Goal: Transaction & Acquisition: Purchase product/service

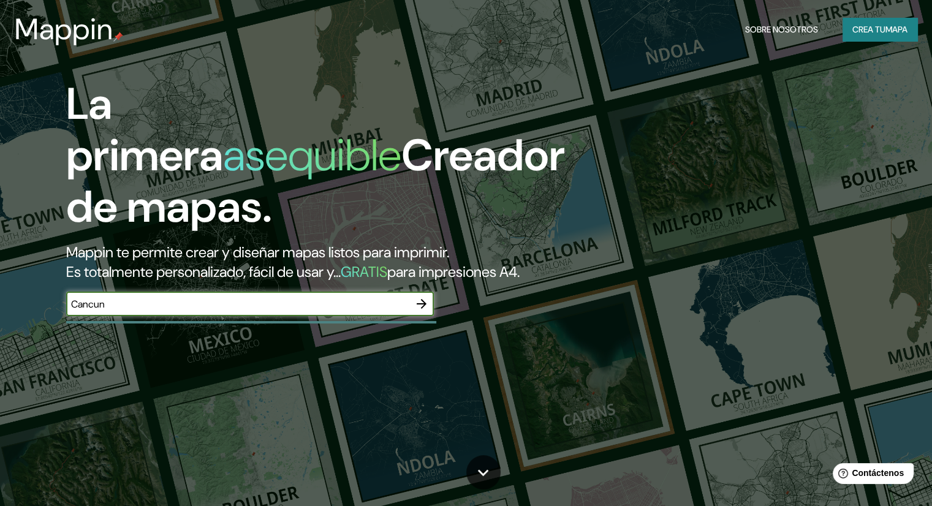
type input "Cancun"
click at [413, 316] on div at bounding box center [421, 304] width 25 height 25
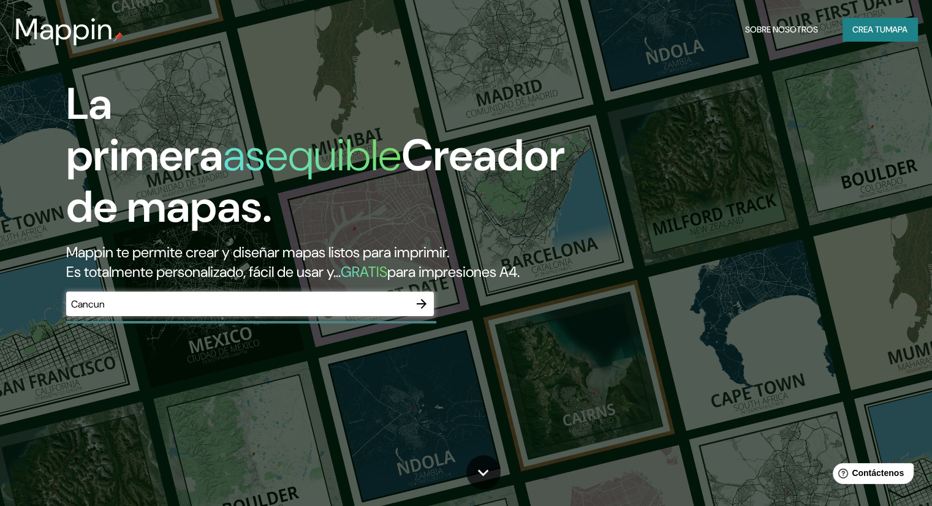
click at [422, 311] on icon "button" at bounding box center [421, 303] width 15 height 15
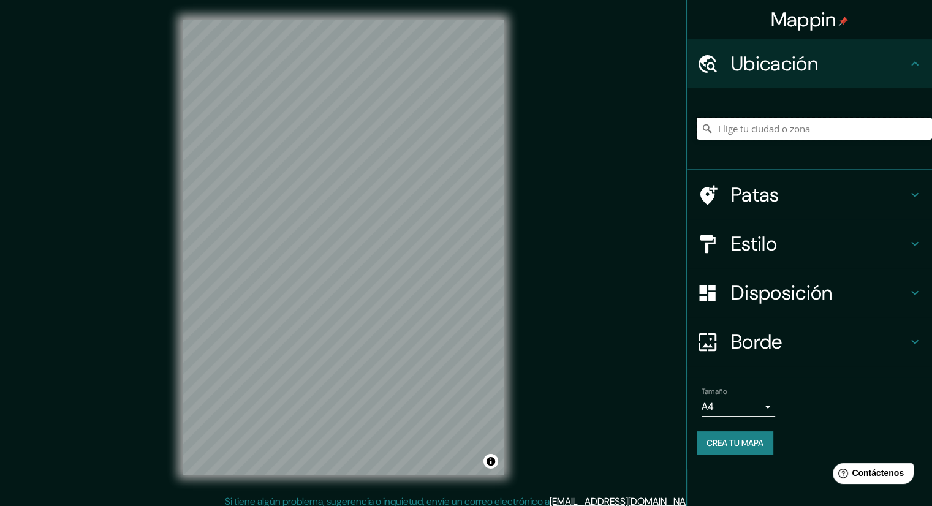
click at [812, 128] on input "Elige tu ciudad o zona" at bounding box center [813, 129] width 235 height 22
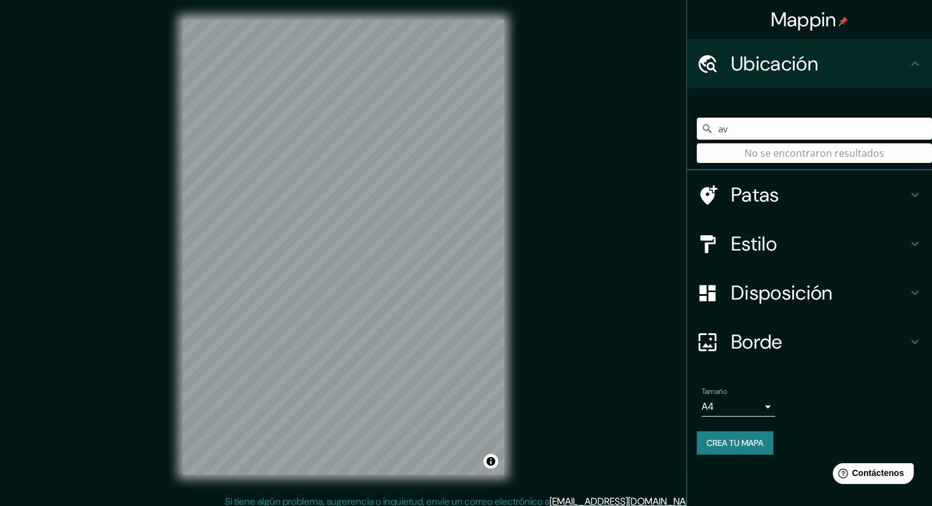
type input "a"
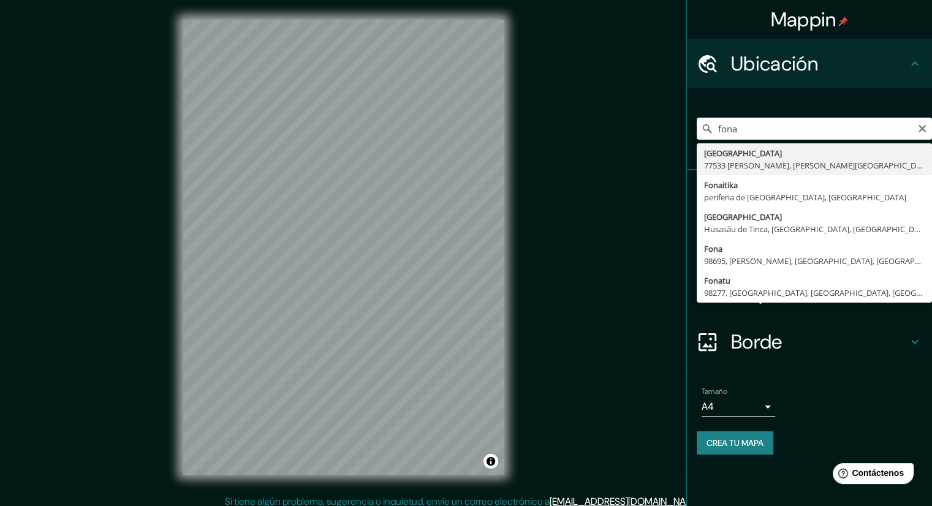
type input "Avenida Fonatur, 77533 Cancún, Quintana Roo, México"
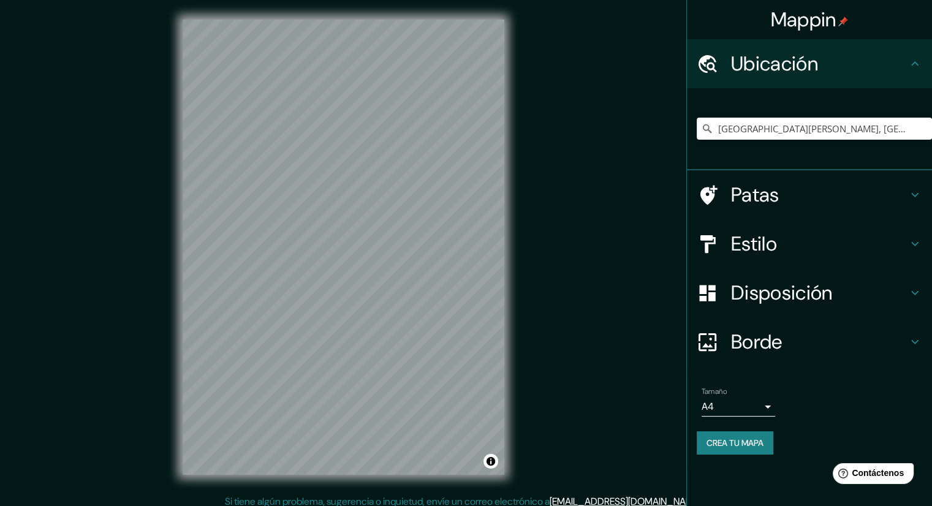
click at [782, 211] on div "Patas" at bounding box center [809, 194] width 245 height 49
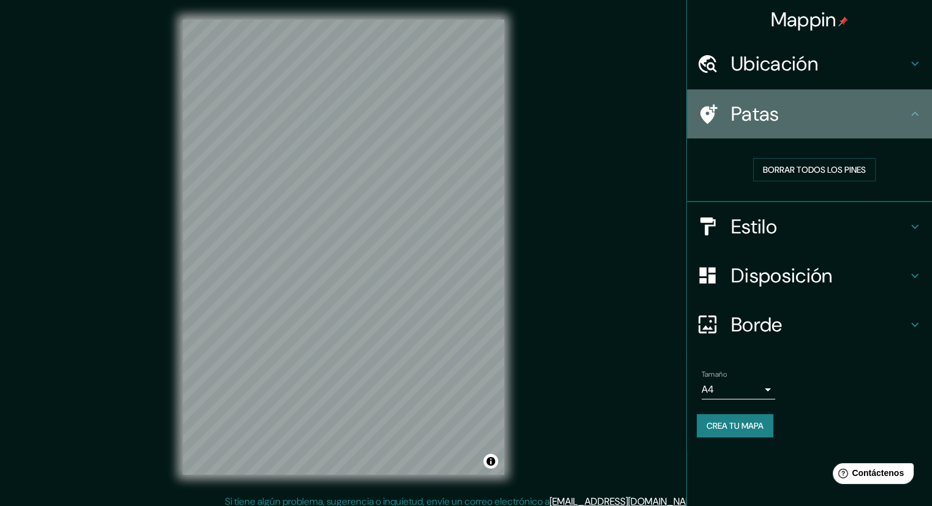
click at [713, 121] on icon at bounding box center [706, 114] width 21 height 21
click at [804, 116] on h4 "Patas" at bounding box center [819, 114] width 176 height 25
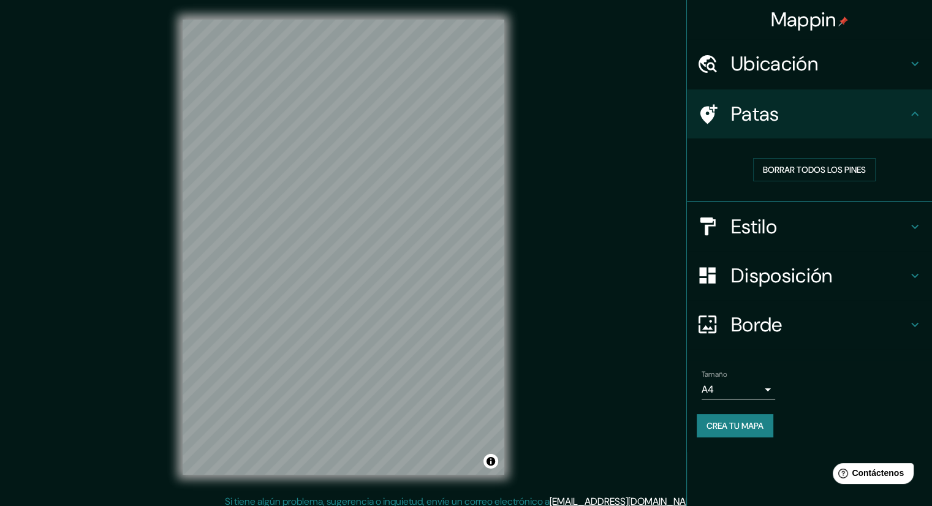
click at [929, 118] on div "Patas" at bounding box center [809, 113] width 245 height 49
click at [707, 118] on icon at bounding box center [708, 114] width 17 height 20
click at [742, 390] on body "Mappin Ubicación Avenida Fonatur, 77533 Cancún, Quintana Roo, México Patas Borr…" at bounding box center [466, 253] width 932 height 506
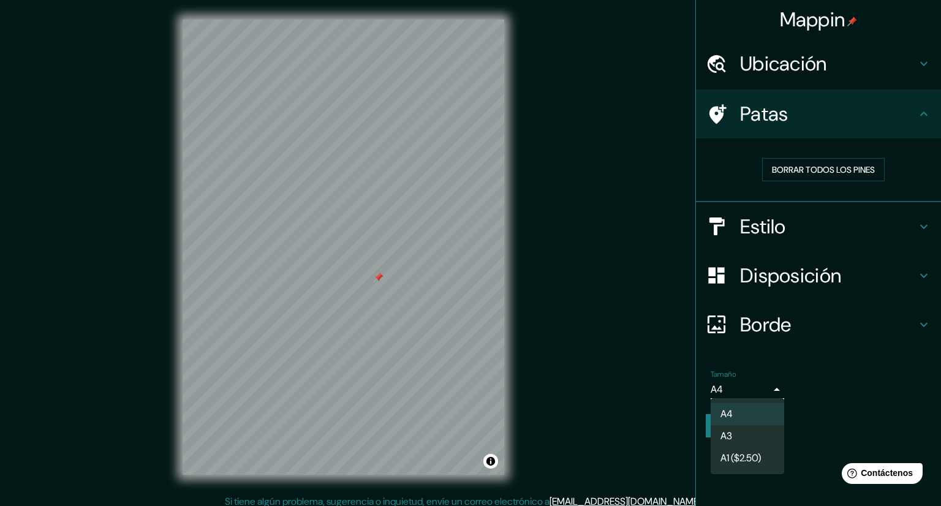
click at [744, 390] on div at bounding box center [470, 253] width 941 height 506
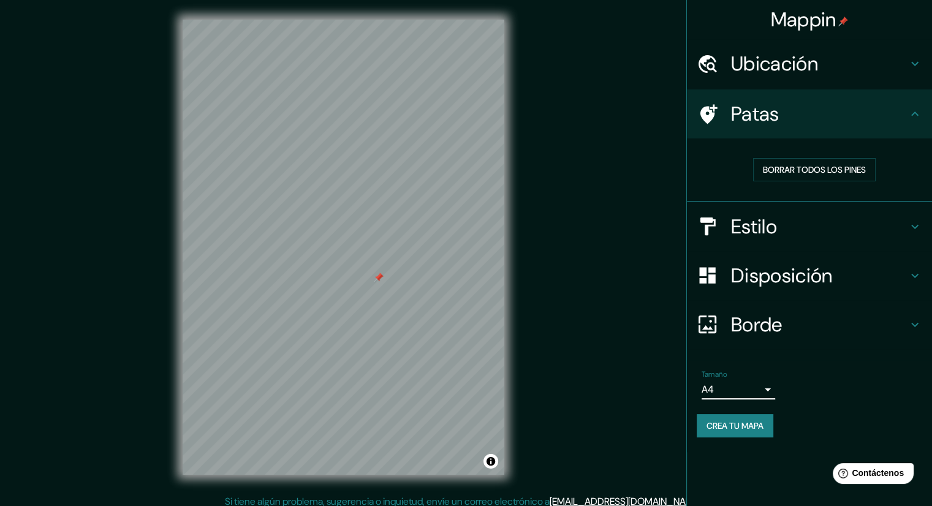
click at [738, 427] on font "Crea tu mapa" at bounding box center [734, 425] width 57 height 11
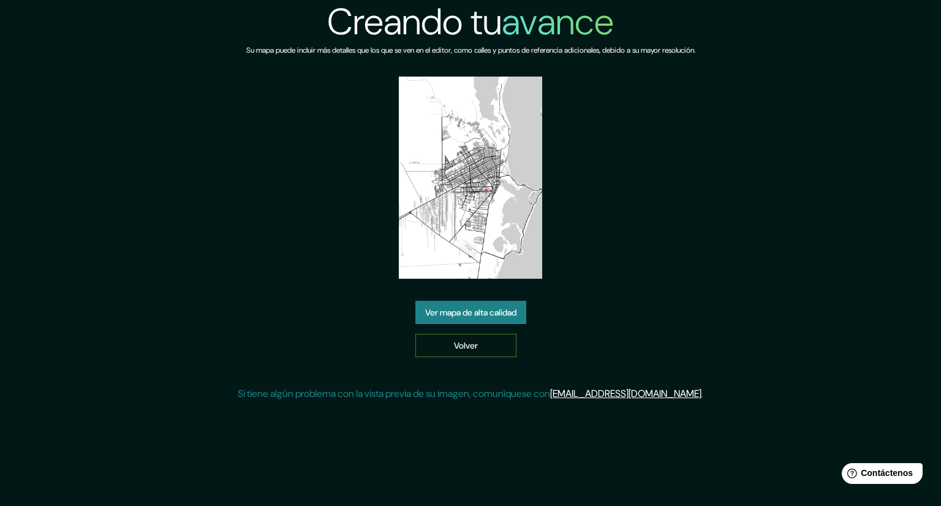
click at [470, 344] on font "Volver" at bounding box center [466, 345] width 24 height 11
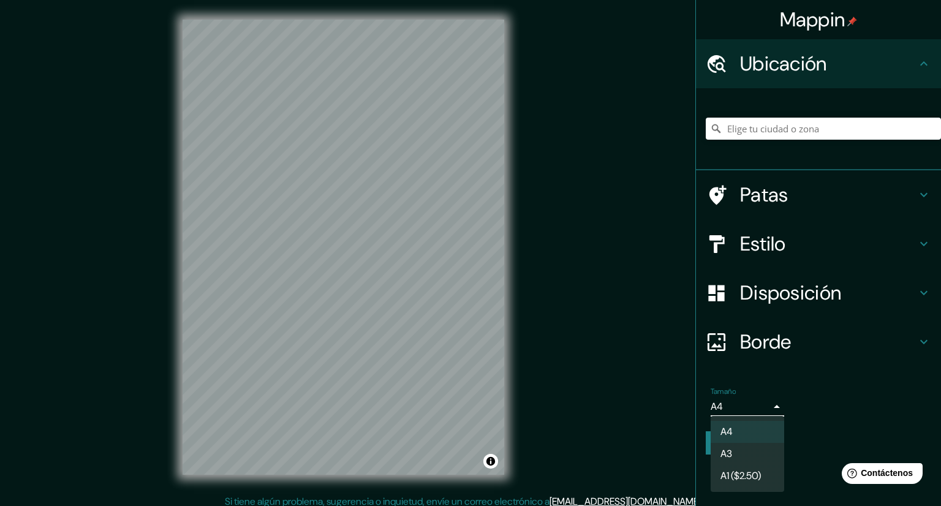
click at [736, 415] on body "Mappin Ubicación Patas Estilo Disposición Borde Elige un borde. Consejo : puede…" at bounding box center [470, 253] width 941 height 506
click at [738, 410] on div at bounding box center [470, 253] width 941 height 506
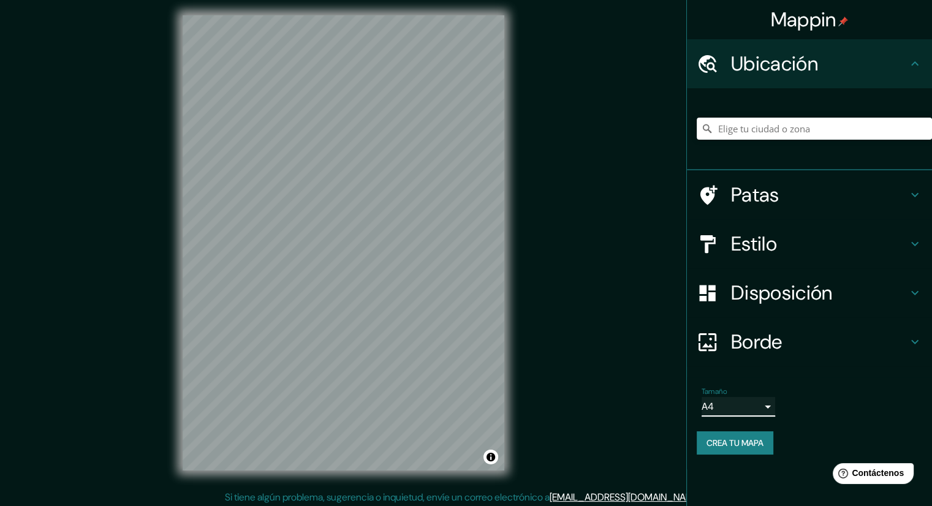
scroll to position [8, 0]
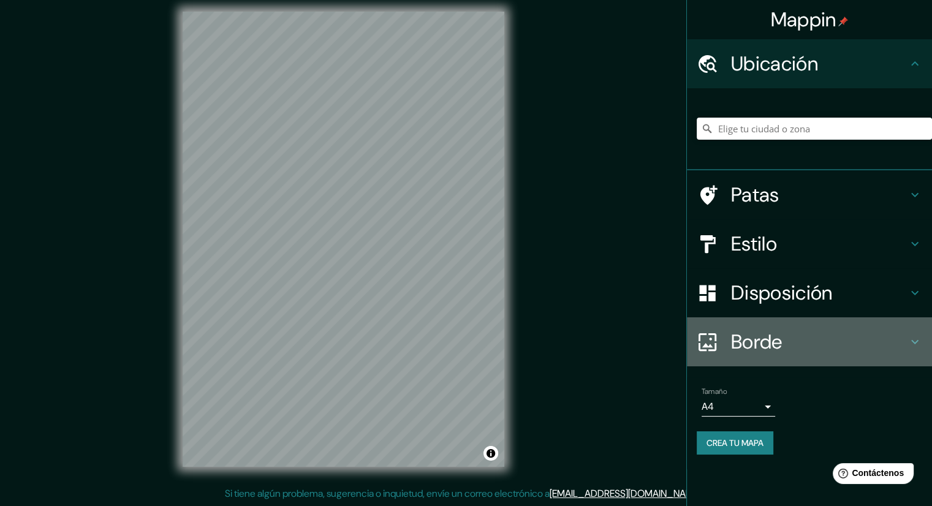
click at [789, 342] on h4 "Borde" at bounding box center [819, 342] width 176 height 25
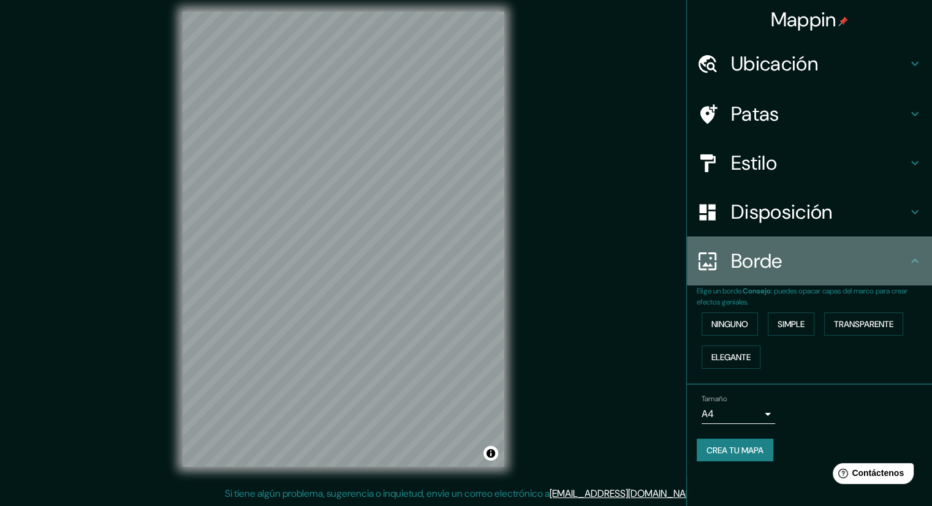
click at [792, 265] on h4 "Borde" at bounding box center [819, 261] width 176 height 25
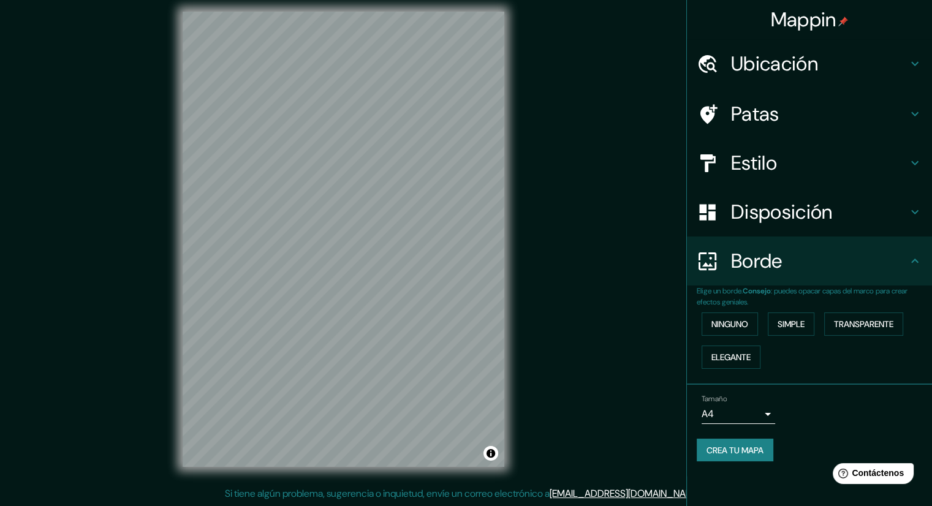
click at [802, 214] on font "Disposición" at bounding box center [781, 212] width 101 height 26
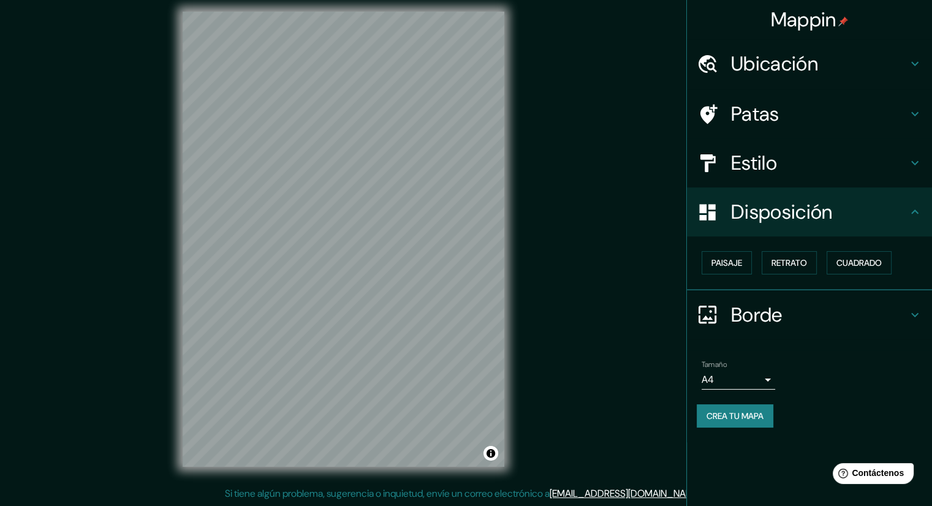
click at [802, 214] on font "Disposición" at bounding box center [781, 212] width 101 height 26
click at [728, 259] on font "Paisaje" at bounding box center [726, 262] width 31 height 11
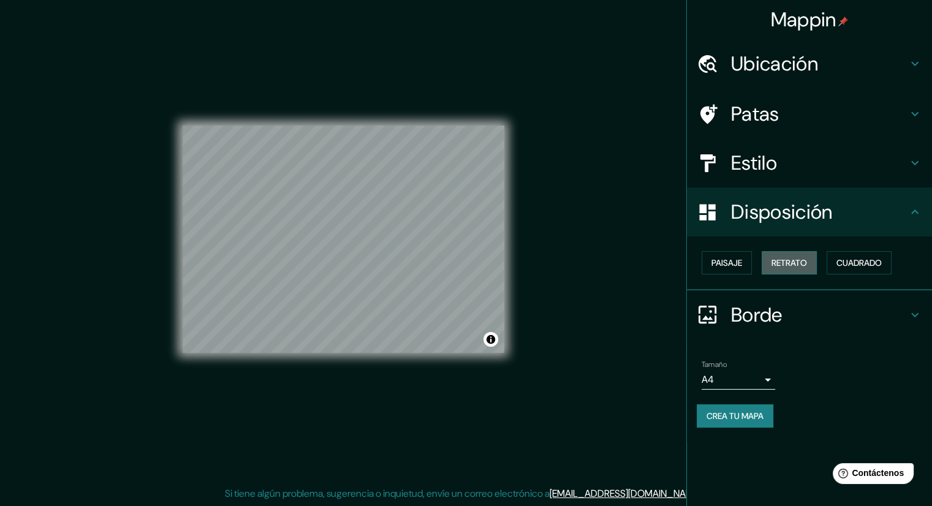
click at [789, 260] on font "Retrato" at bounding box center [789, 262] width 36 height 11
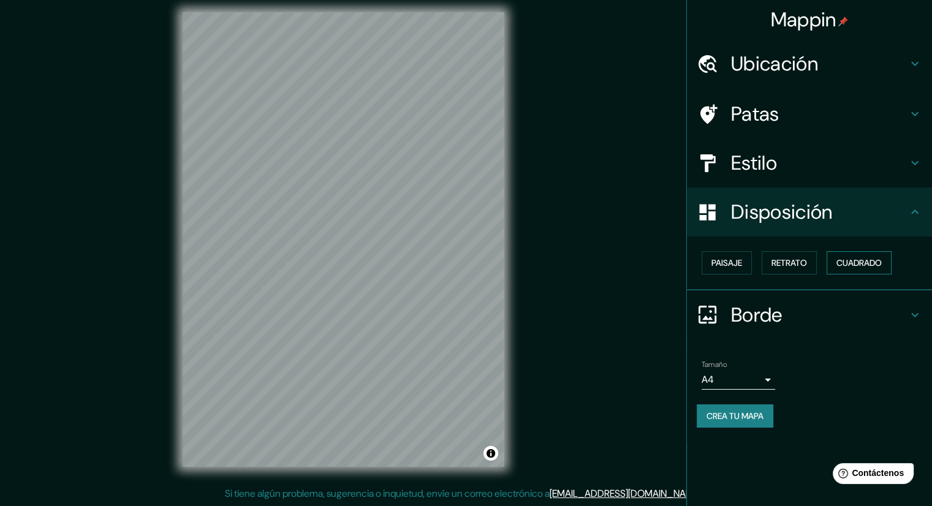
click at [871, 263] on font "Cuadrado" at bounding box center [858, 262] width 45 height 11
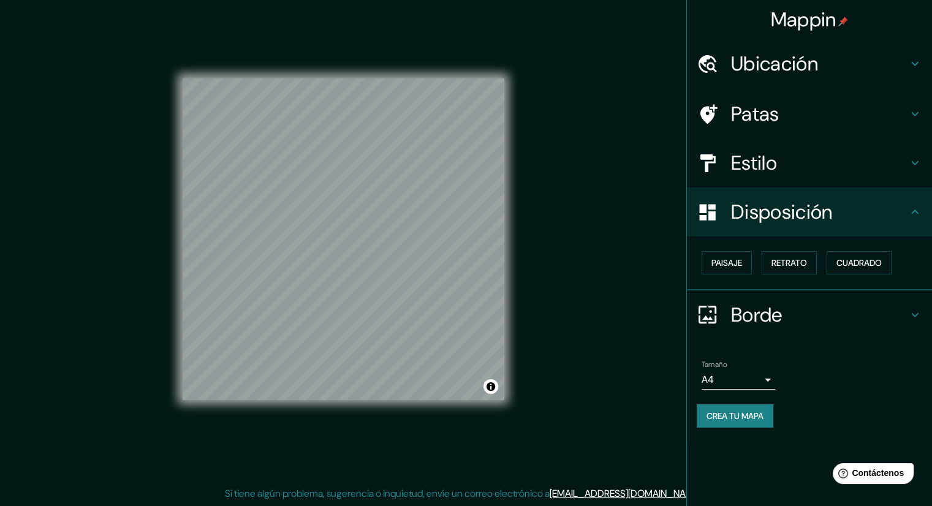
click at [752, 154] on font "Estilo" at bounding box center [754, 163] width 46 height 26
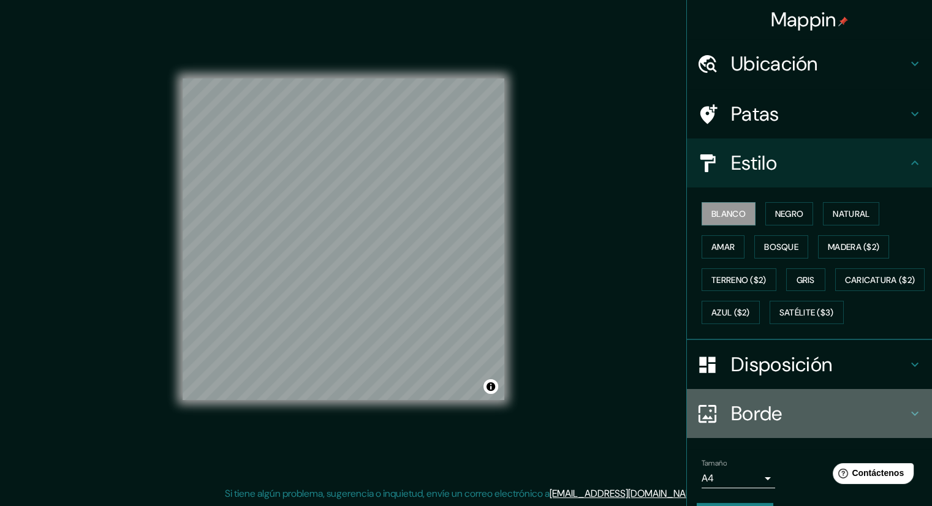
click at [732, 426] on font "Borde" at bounding box center [756, 414] width 51 height 26
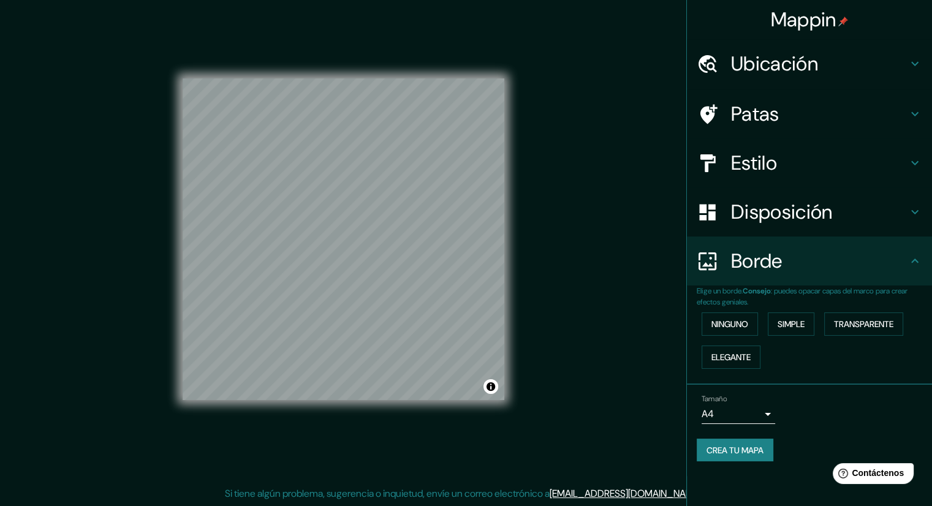
click at [733, 446] on font "Crea tu mapa" at bounding box center [734, 450] width 57 height 11
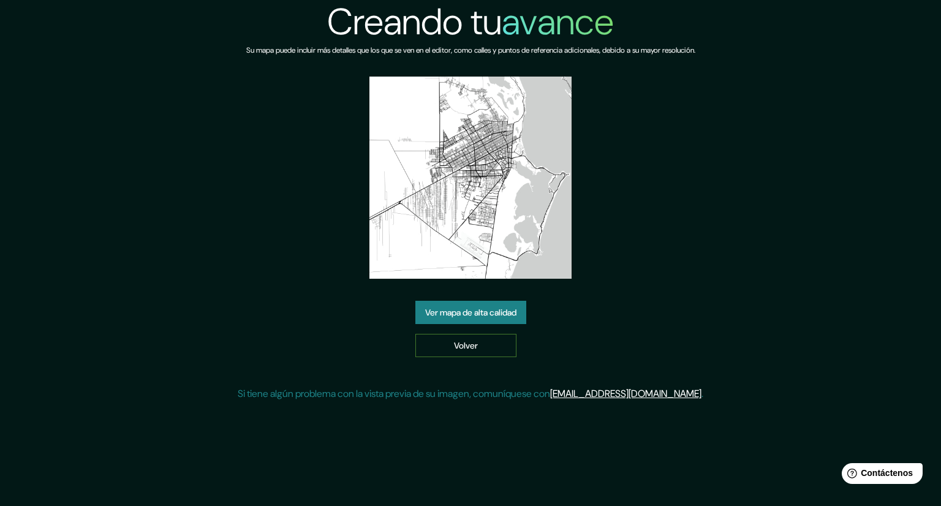
click at [507, 349] on link "Volver" at bounding box center [465, 345] width 101 height 23
